Goal: Task Accomplishment & Management: Manage account settings

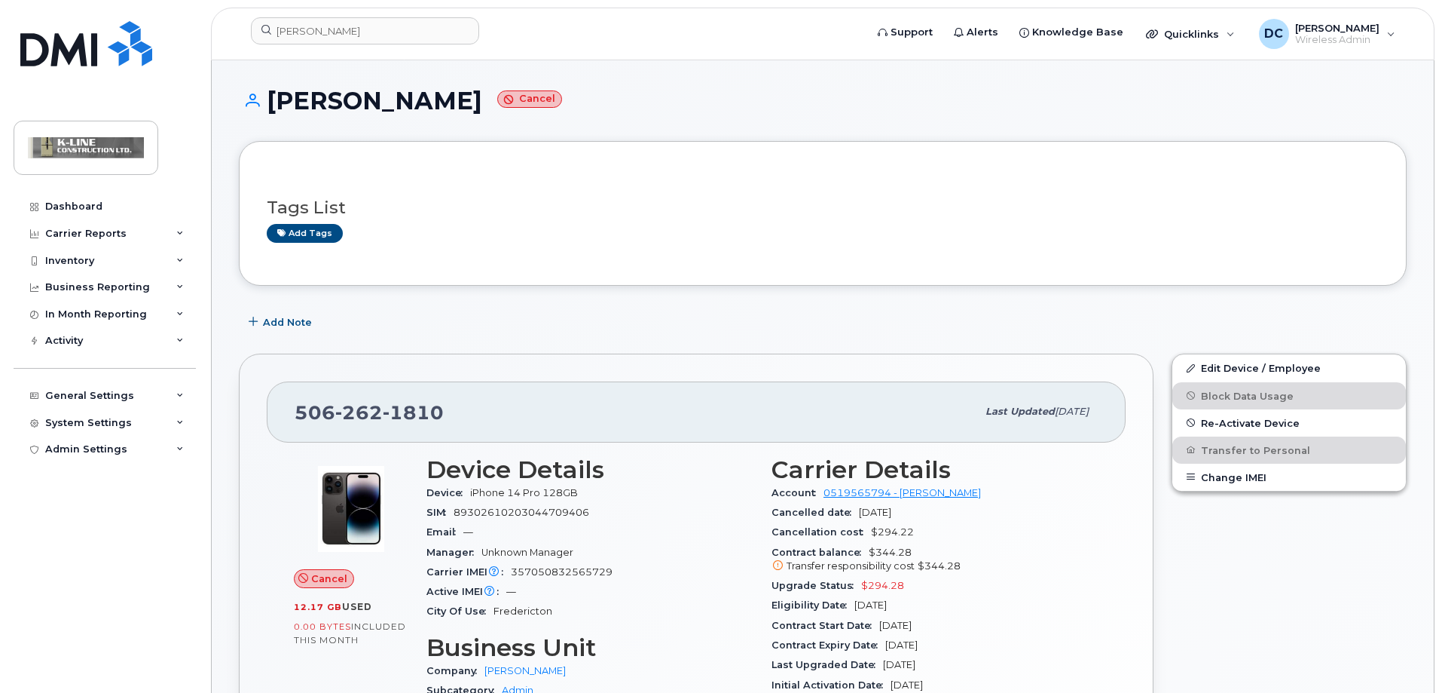
scroll to position [75, 0]
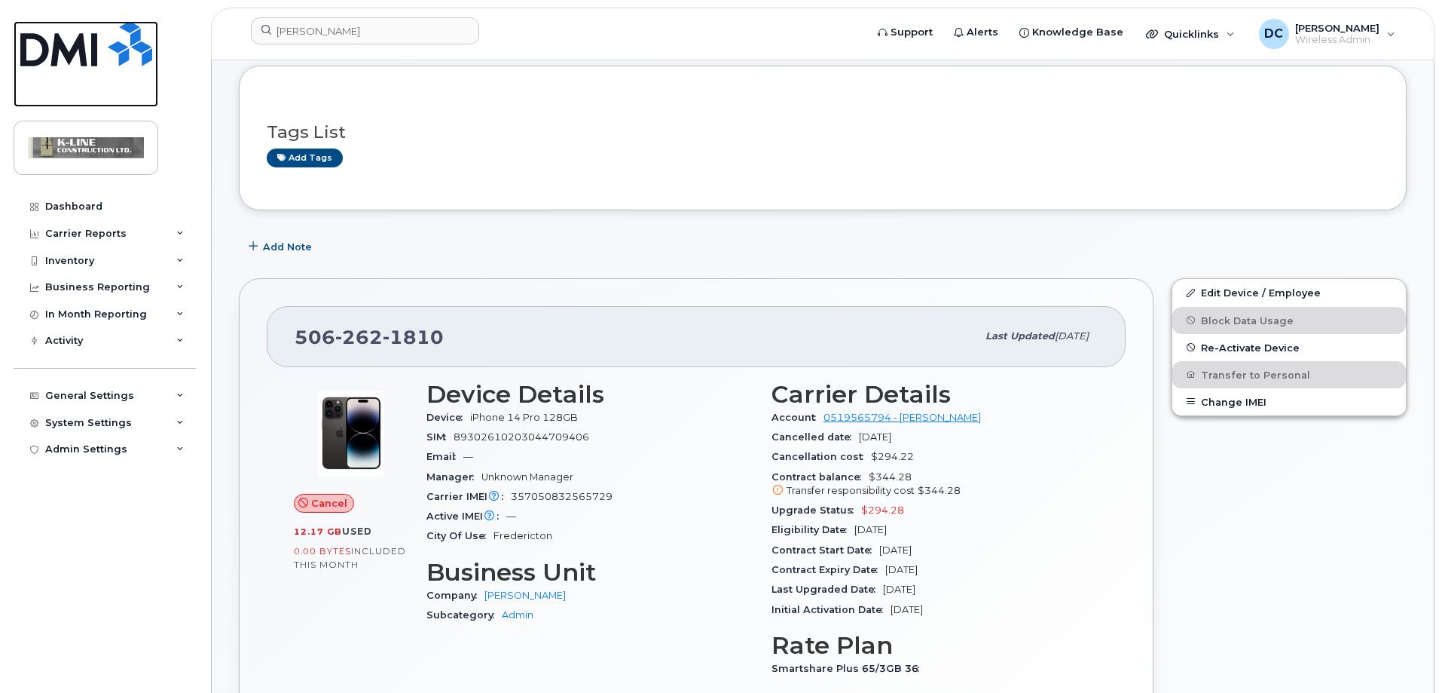
click at [130, 42] on img at bounding box center [86, 43] width 132 height 45
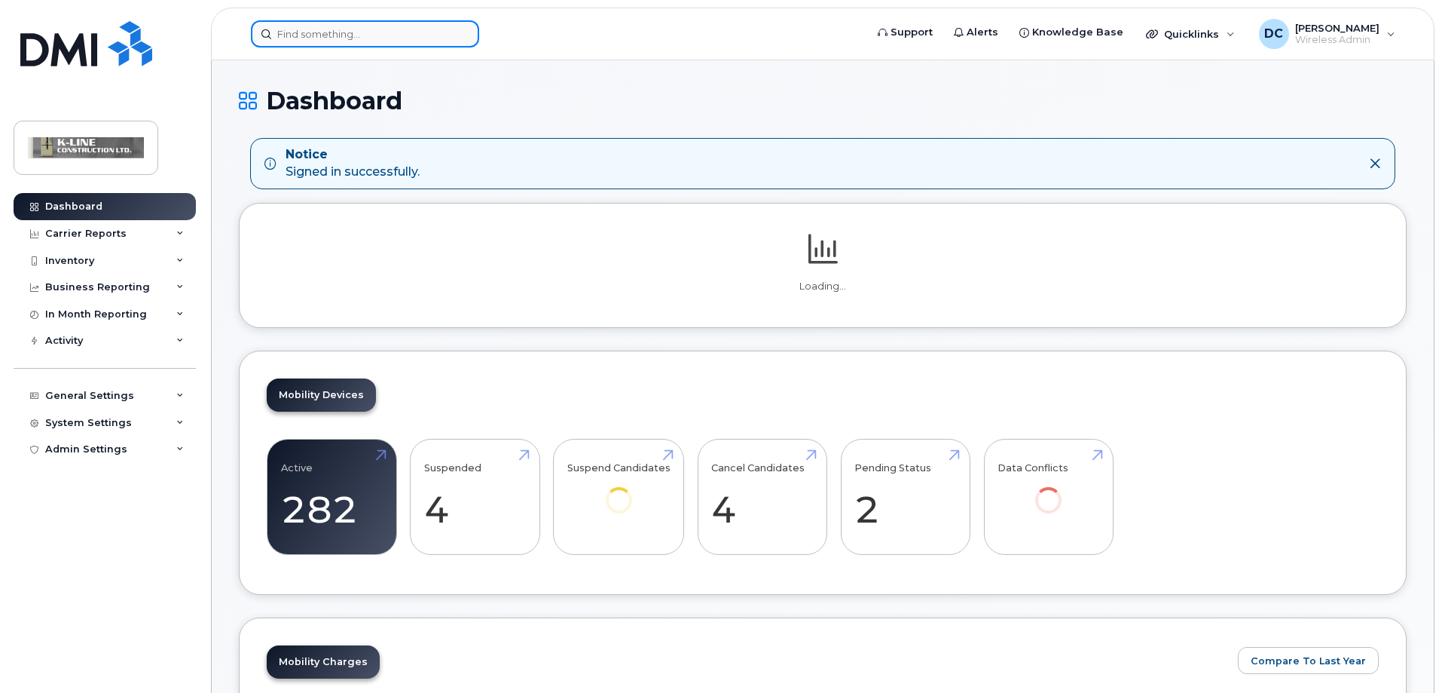
click at [307, 36] on input at bounding box center [365, 33] width 228 height 27
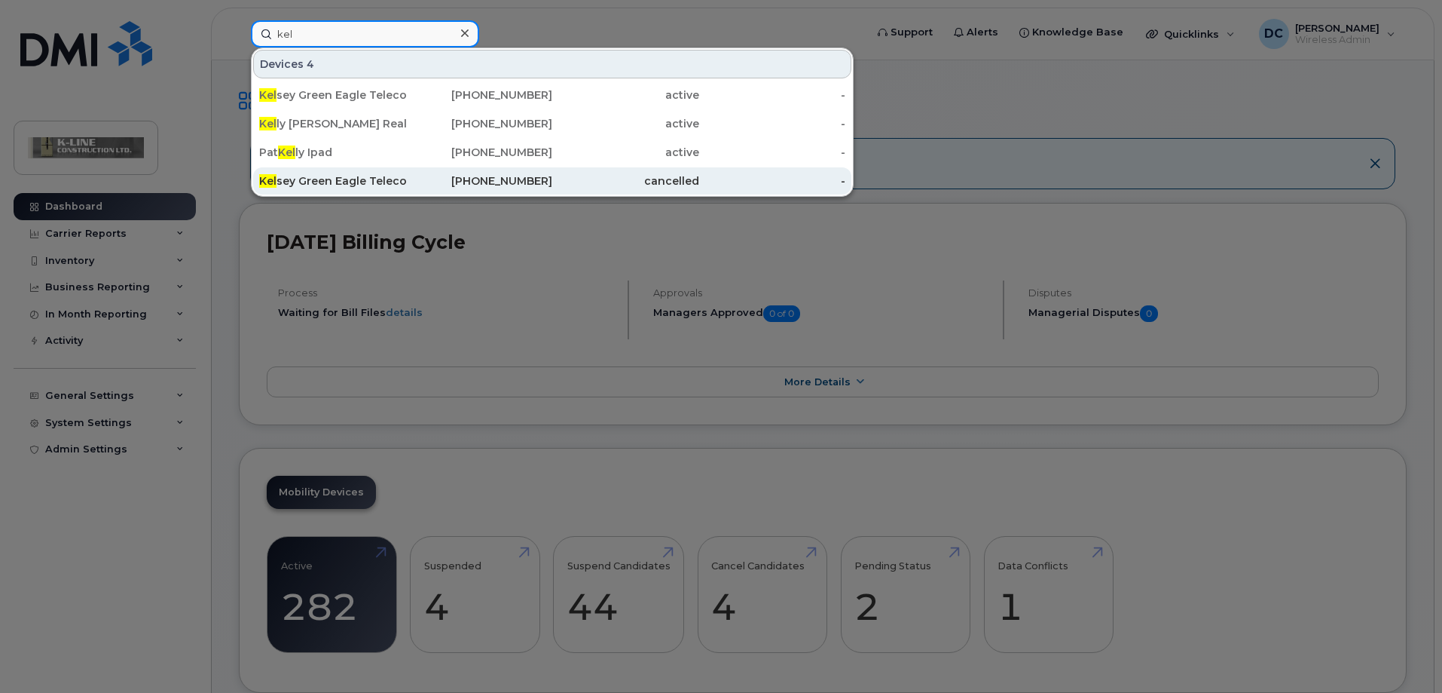
type input "kel"
click at [317, 184] on div "Kel sey Green Eagle Telecom" at bounding box center [332, 180] width 147 height 15
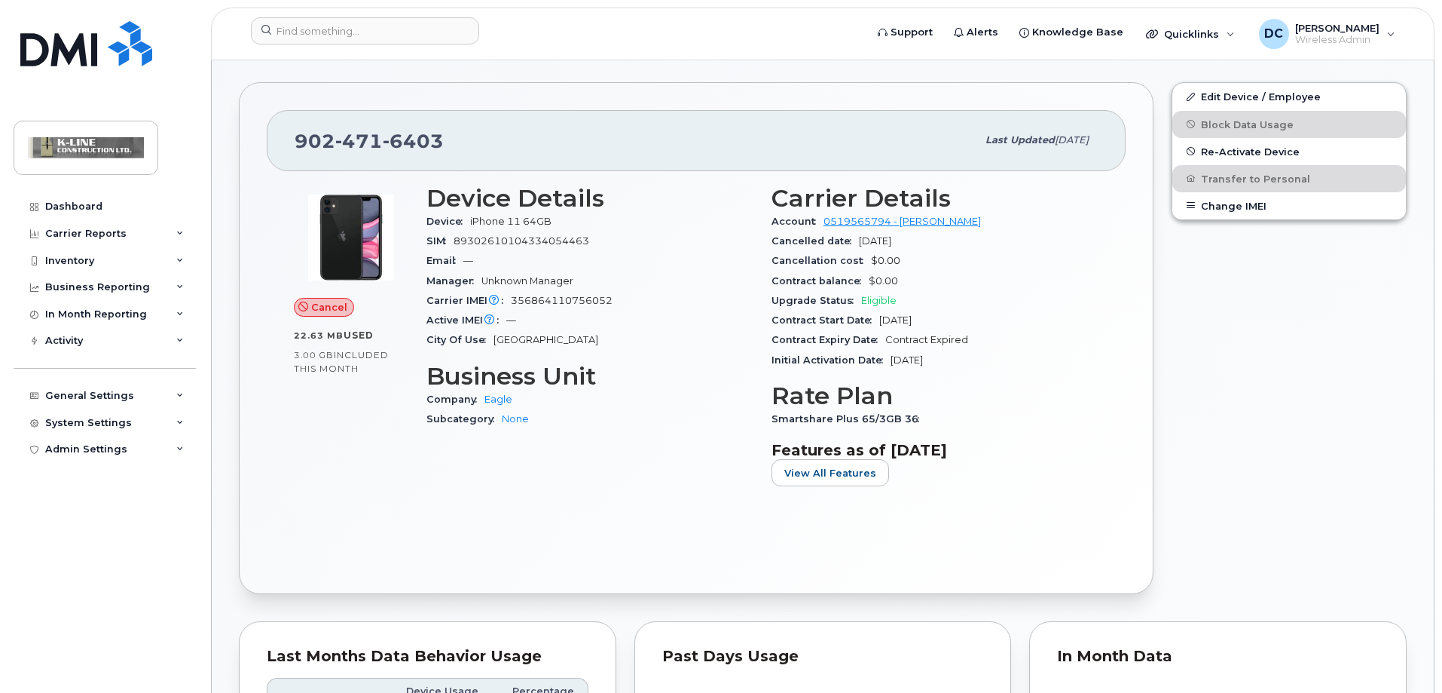
scroll to position [249, 0]
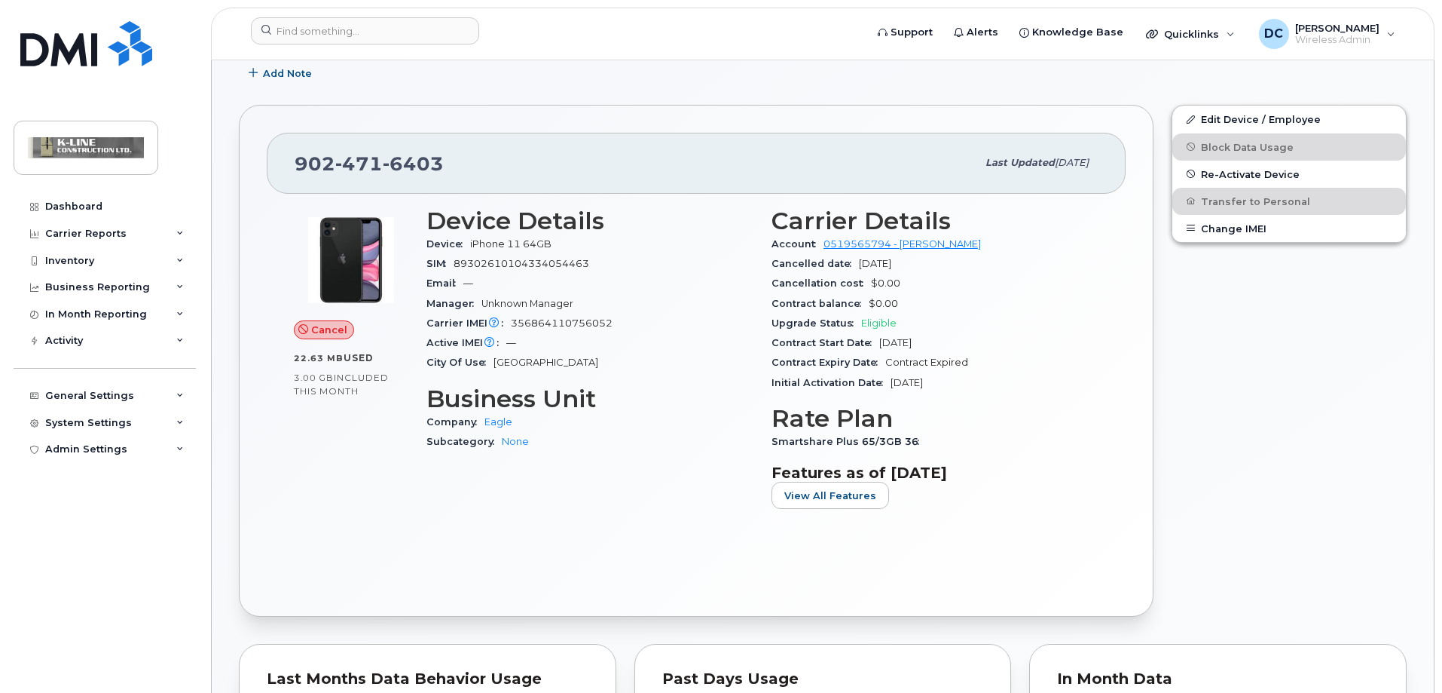
click at [441, 161] on span "6403" at bounding box center [413, 163] width 61 height 23
drag, startPoint x: 439, startPoint y: 166, endPoint x: 292, endPoint y: 165, distance: 147.0
click at [292, 165] on div "902 471 6403 Last updated Aug 12, 2025" at bounding box center [696, 163] width 859 height 60
copy span "902 471 6403"
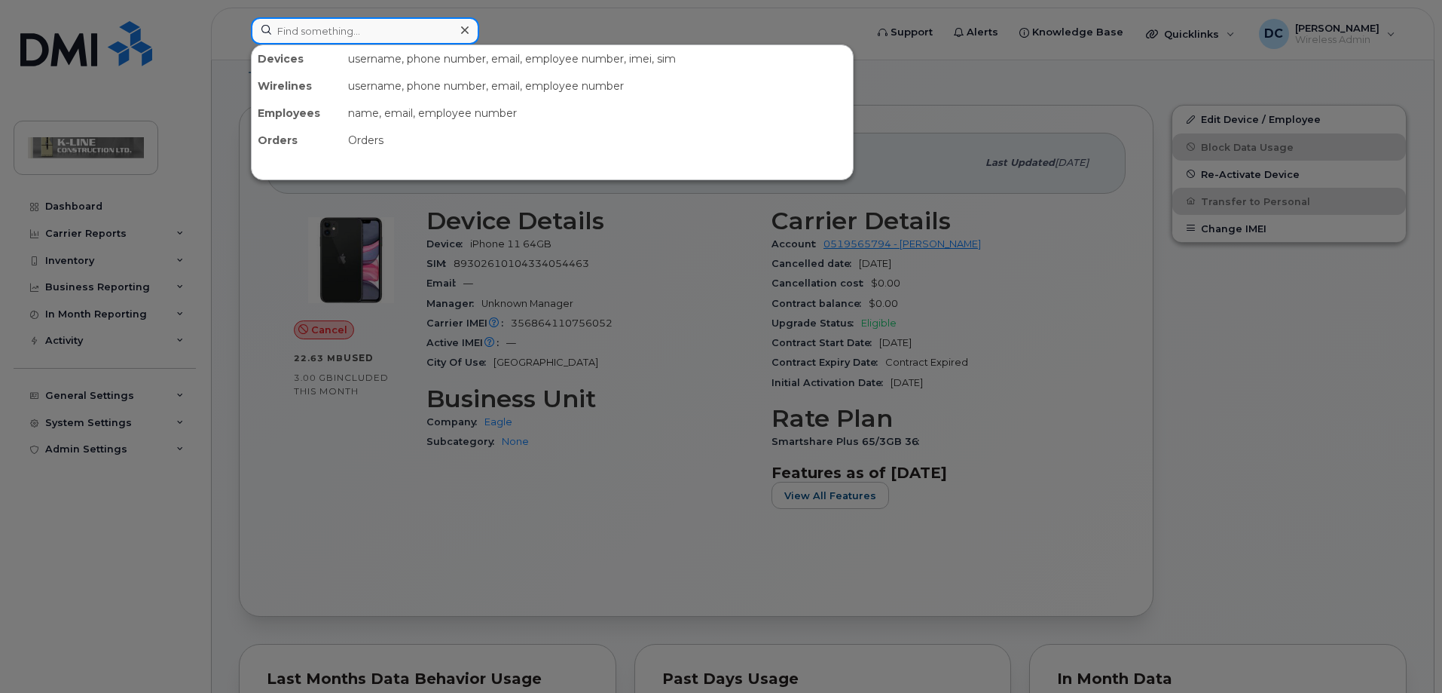
click at [361, 35] on input at bounding box center [365, 30] width 228 height 27
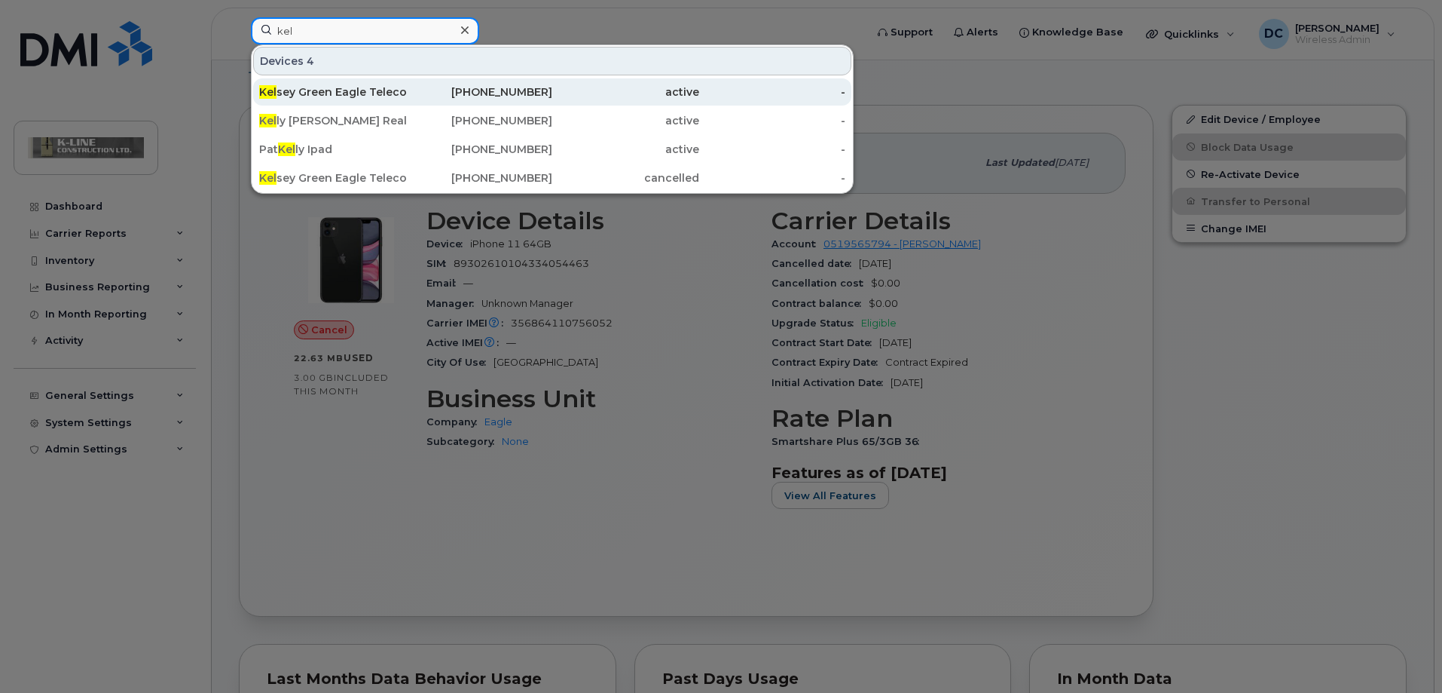
type input "kel"
click at [345, 90] on div "Kel sey Green Eagle Telecom" at bounding box center [332, 91] width 147 height 15
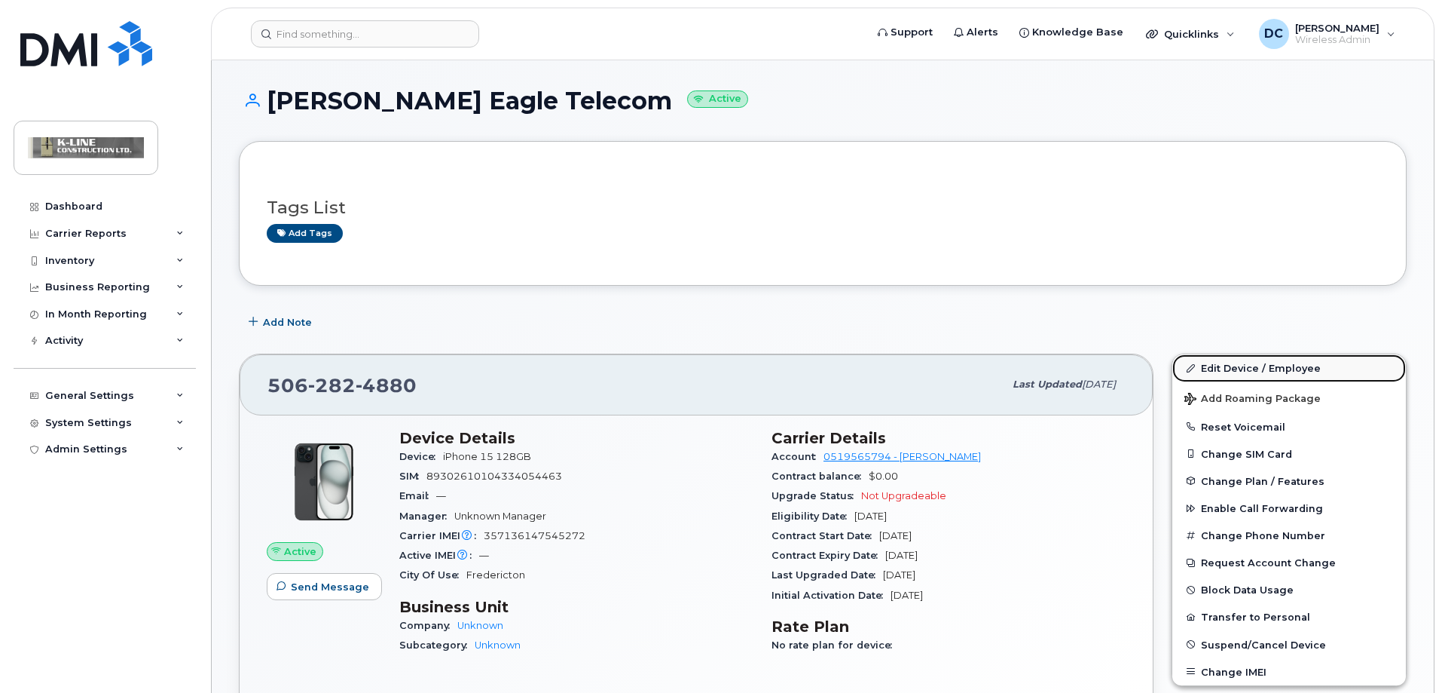
drag, startPoint x: 1292, startPoint y: 374, endPoint x: 1222, endPoint y: 371, distance: 70.2
click at [1292, 373] on link "Edit Device / Employee" at bounding box center [1290, 367] width 234 height 27
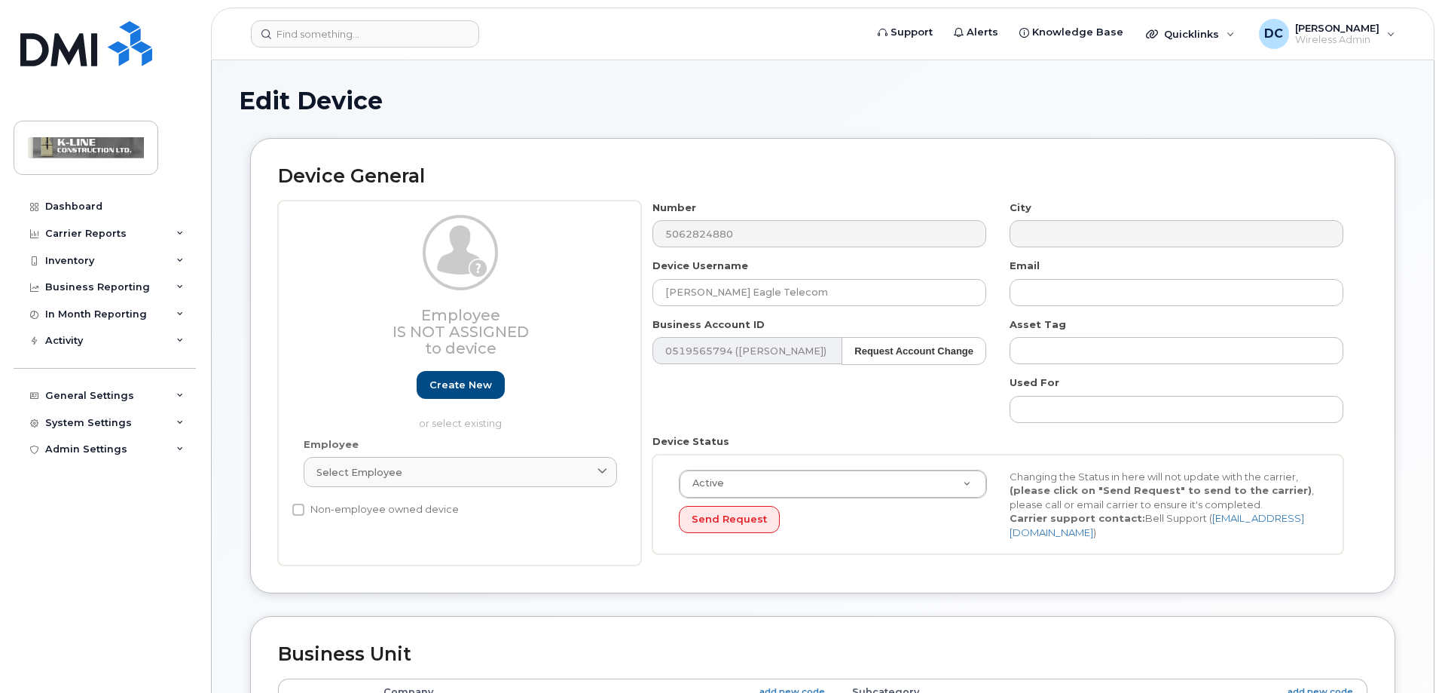
select select "1945620"
select select "4346371"
click at [742, 295] on input "Kelsey Green Eagle Telecom" at bounding box center [820, 292] width 334 height 27
drag, startPoint x: 772, startPoint y: 294, endPoint x: 666, endPoint y: 297, distance: 105.6
click at [666, 297] on input "Kelsey Green Eagle Telecom" at bounding box center [820, 292] width 334 height 27
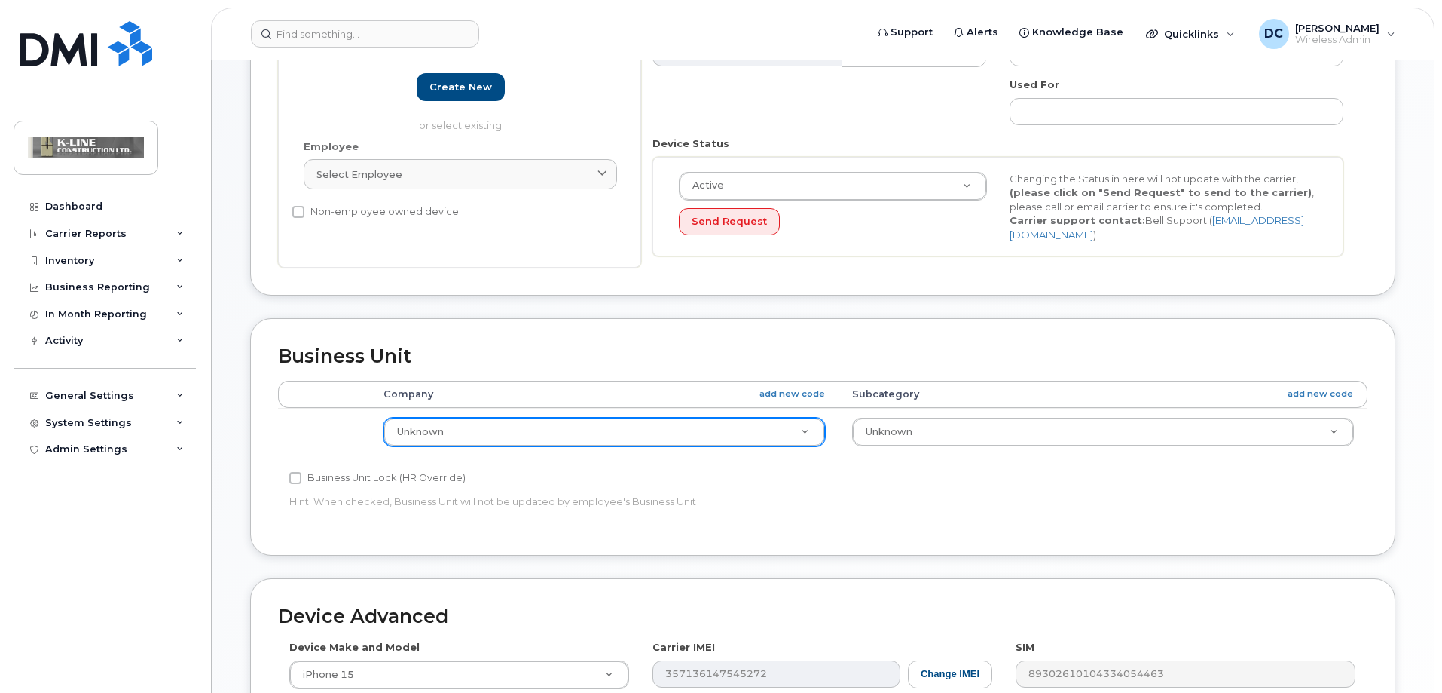
scroll to position [301, 0]
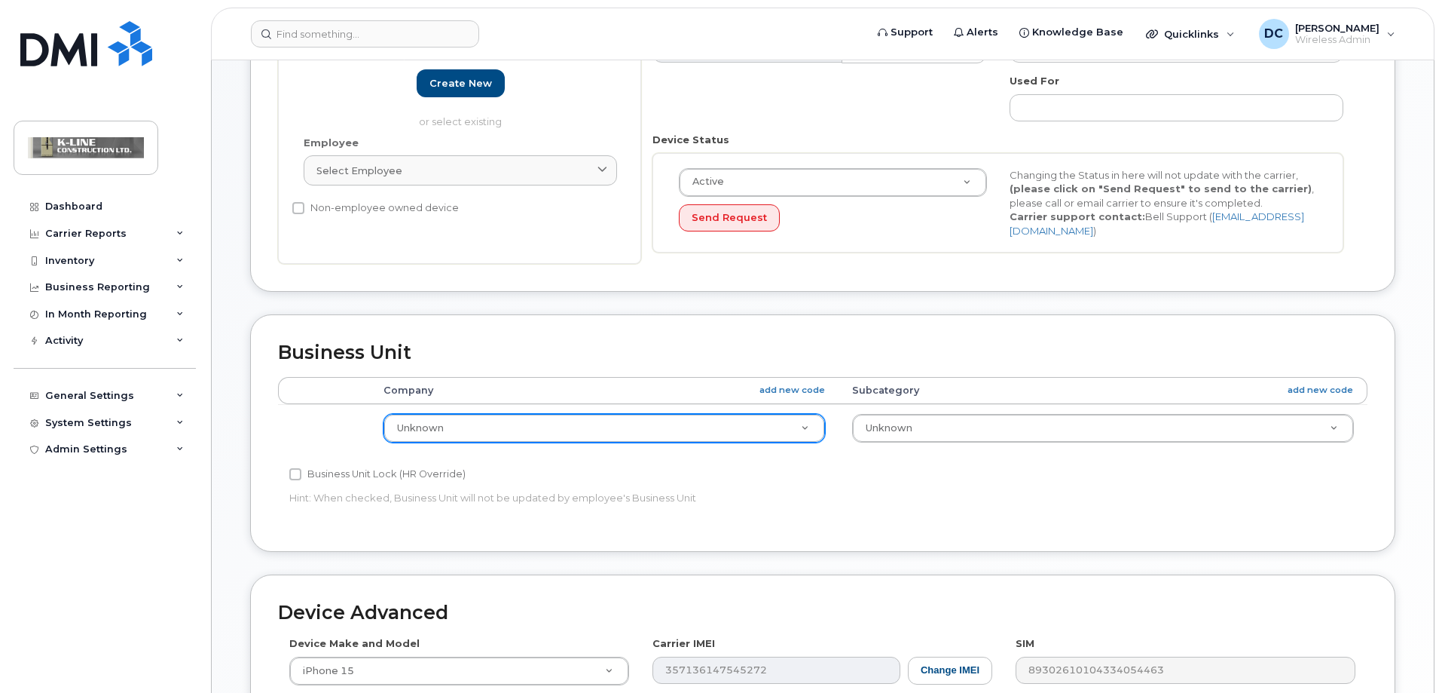
type input "[PERSON_NAME]"
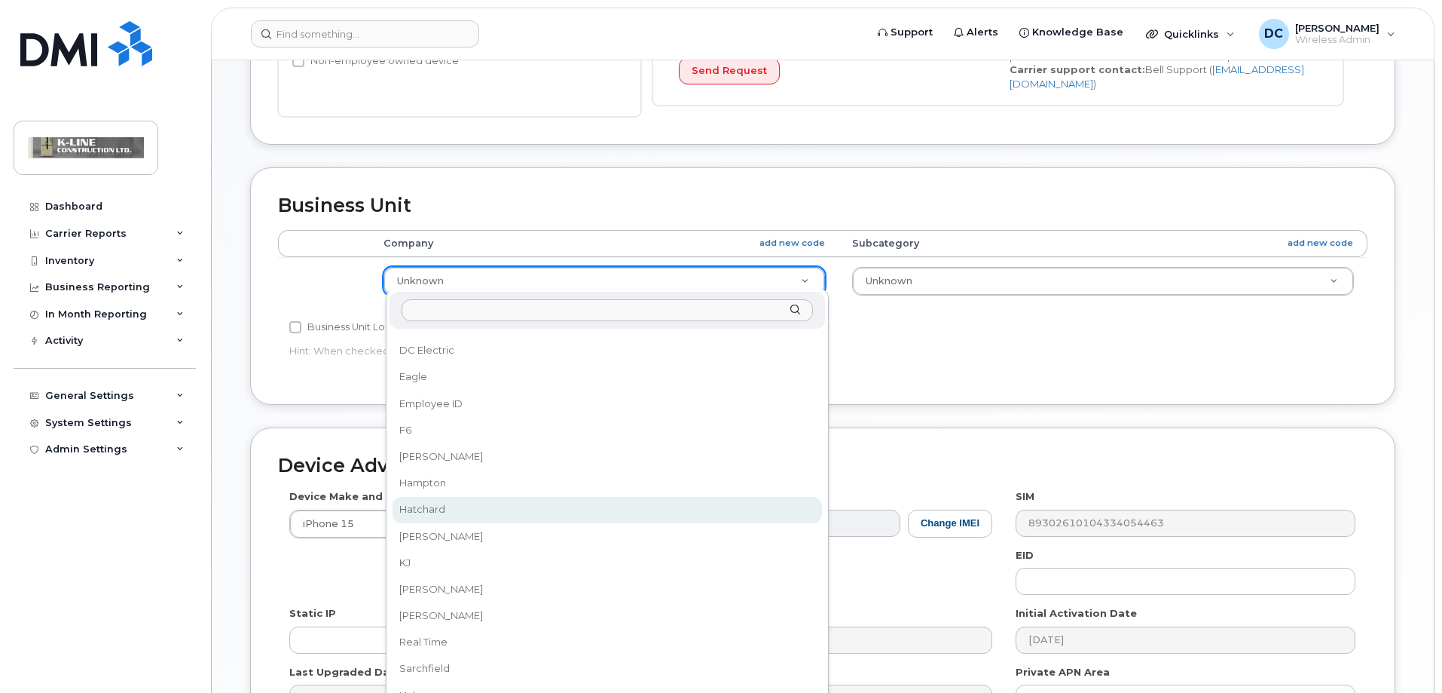
scroll to position [452, 0]
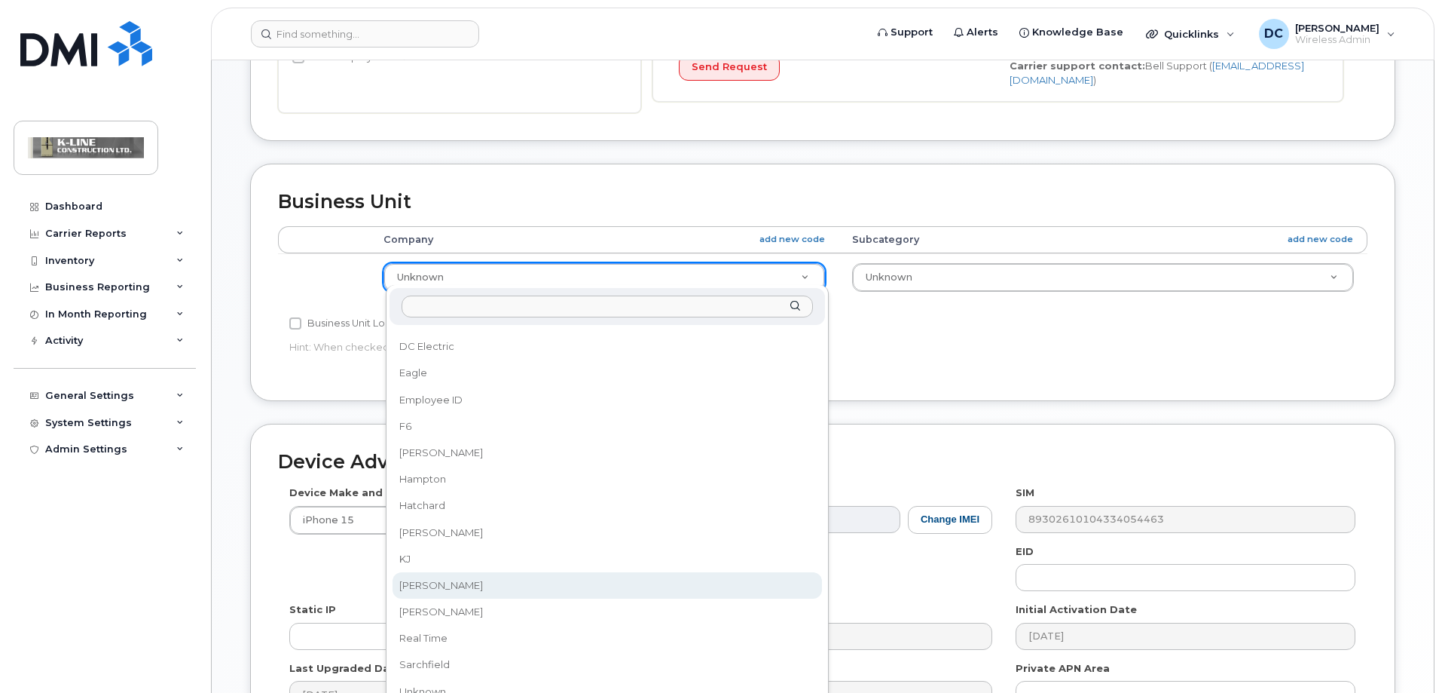
select select "1945623"
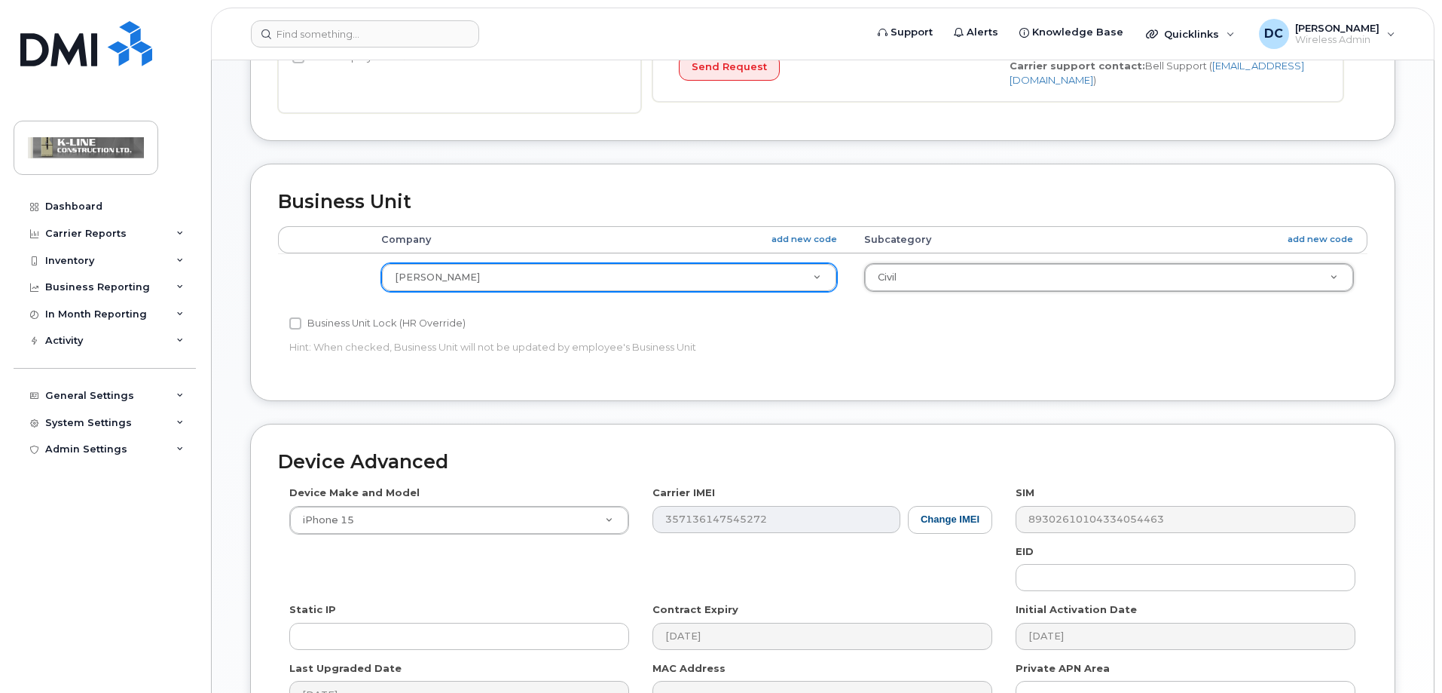
select select "4346374"
click at [742, 375] on div "Business Unit Accounting Categories Rules Company add new code Subcategory add …" at bounding box center [823, 282] width 1146 height 237
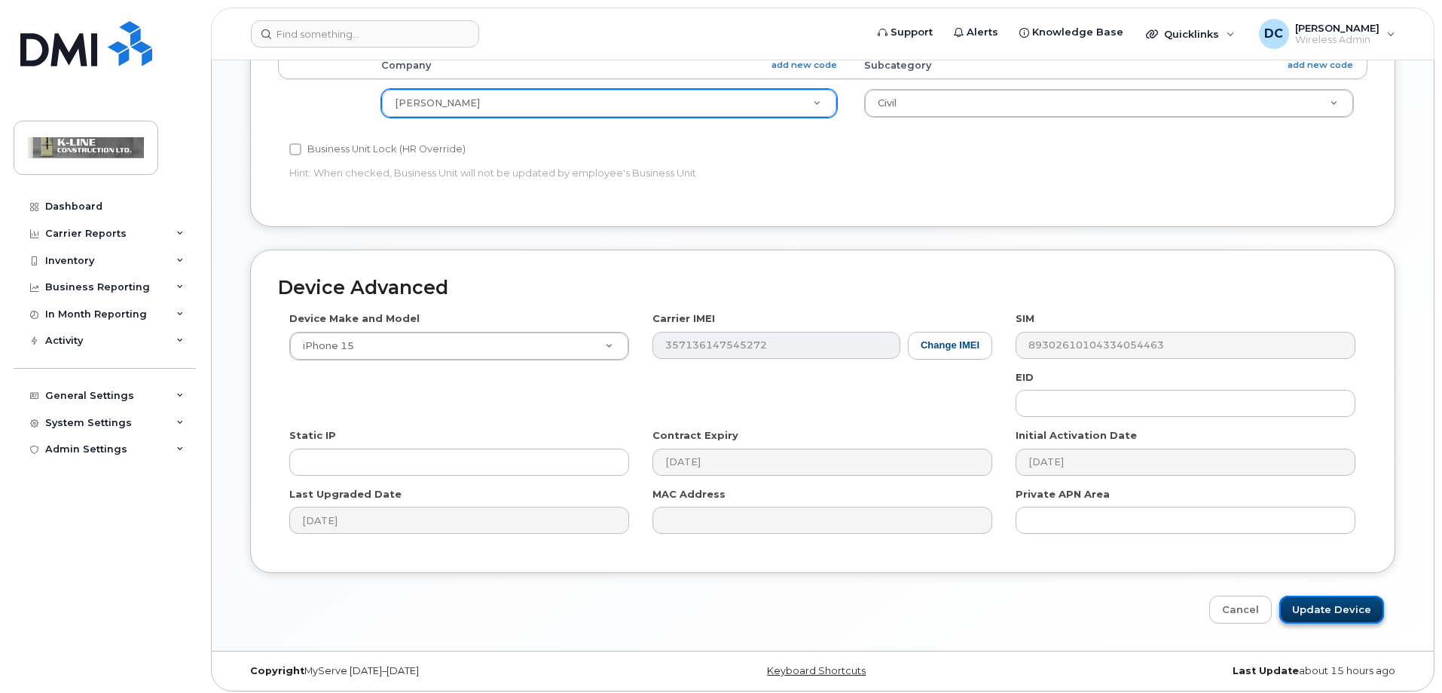
click at [1335, 604] on input "Update Device" at bounding box center [1332, 609] width 105 height 28
type input "Saving..."
